Goal: Navigation & Orientation: Go to known website

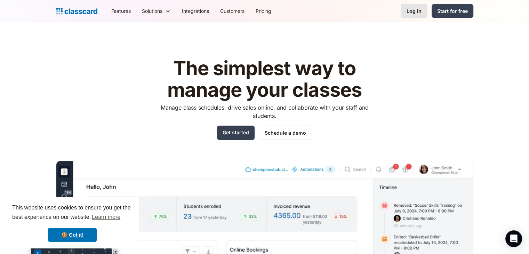
click at [407, 13] on link "Log in" at bounding box center [414, 11] width 27 height 14
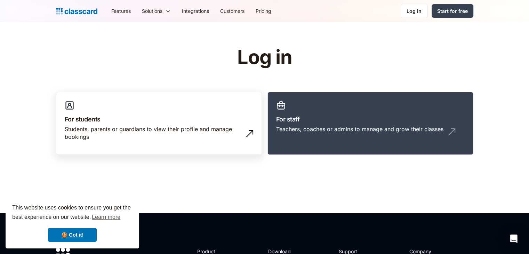
click at [191, 124] on link "For students Students, parents or guardians to view their profile and manage bo…" at bounding box center [159, 123] width 206 height 63
